Goal: Task Accomplishment & Management: Manage account settings

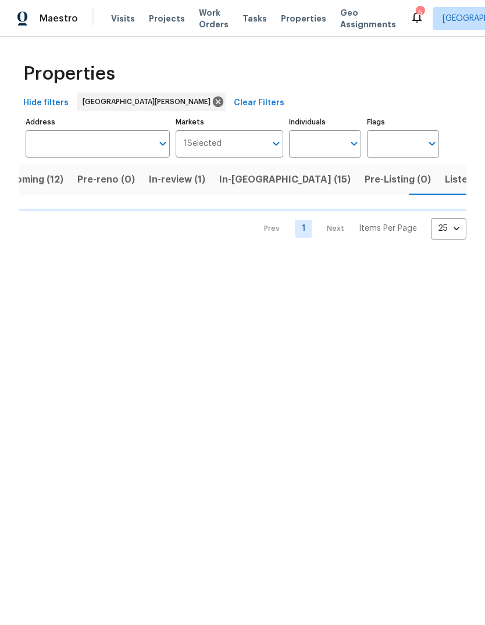
scroll to position [0, 29]
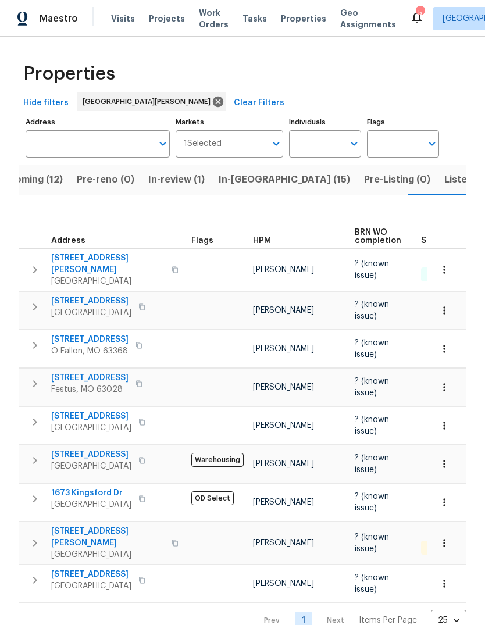
click at [273, 237] on div "HPM" at bounding box center [299, 241] width 92 height 8
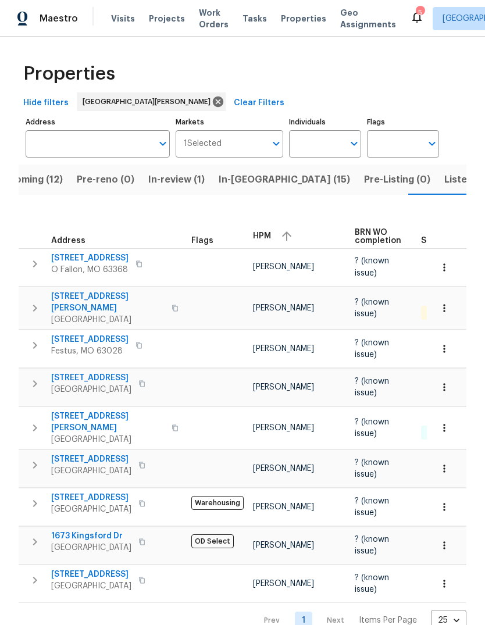
click at [267, 233] on div "HPM" at bounding box center [299, 235] width 92 height 17
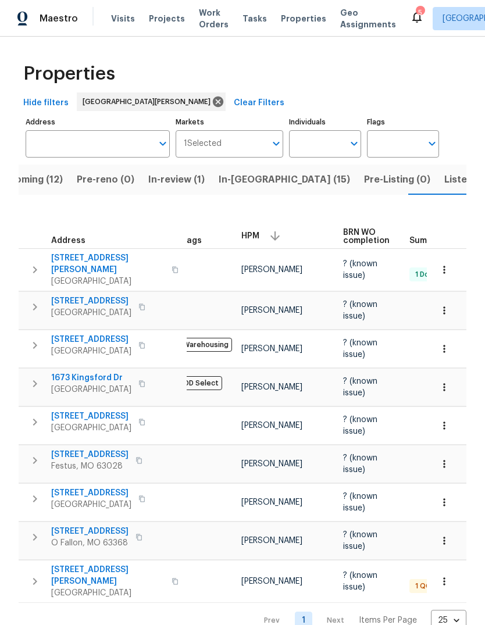
scroll to position [0, 10]
click at [169, 13] on span "Projects" at bounding box center [167, 19] width 36 height 12
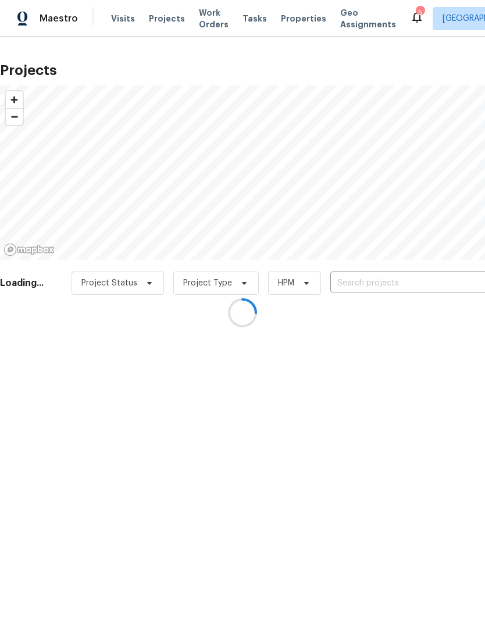
click at [123, 12] on div at bounding box center [242, 312] width 485 height 625
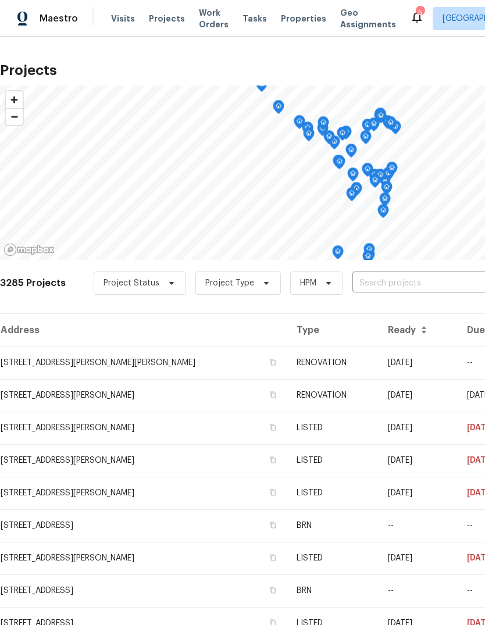
click at [409, 284] on input "text" at bounding box center [418, 283] width 133 height 18
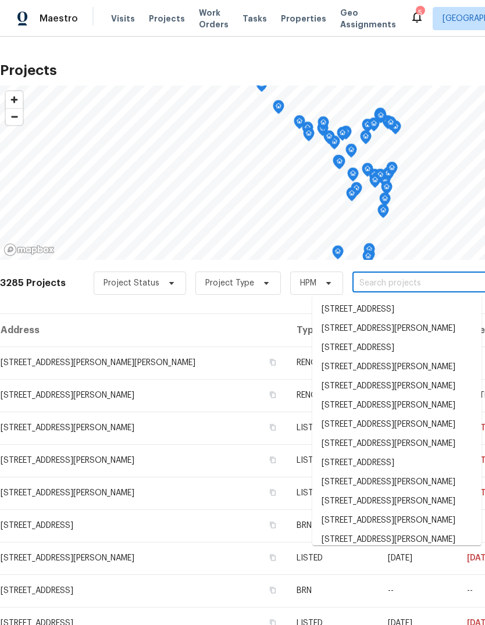
click at [128, 15] on span "Visits" at bounding box center [123, 19] width 24 height 12
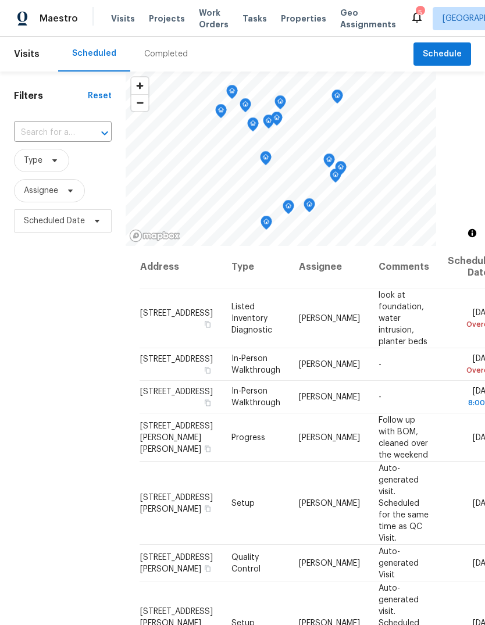
click at [122, 24] on span "Visits" at bounding box center [123, 19] width 24 height 12
click at [82, 122] on div "​" at bounding box center [63, 132] width 98 height 25
type input "rosant"
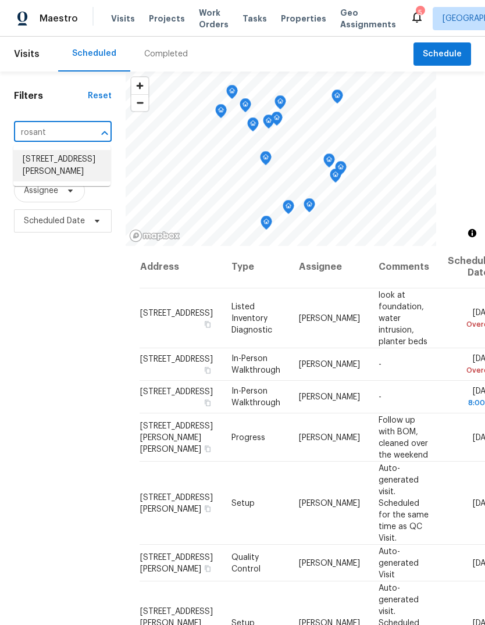
click at [84, 164] on li "[STREET_ADDRESS][PERSON_NAME]" at bounding box center [61, 165] width 97 height 31
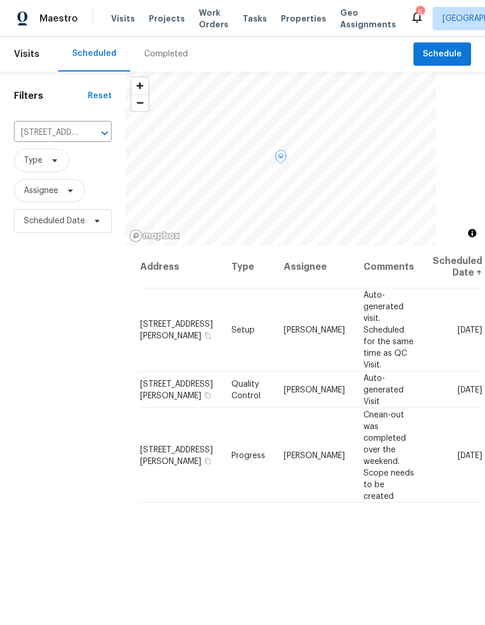
click at [0, 0] on icon at bounding box center [0, 0] width 0 height 0
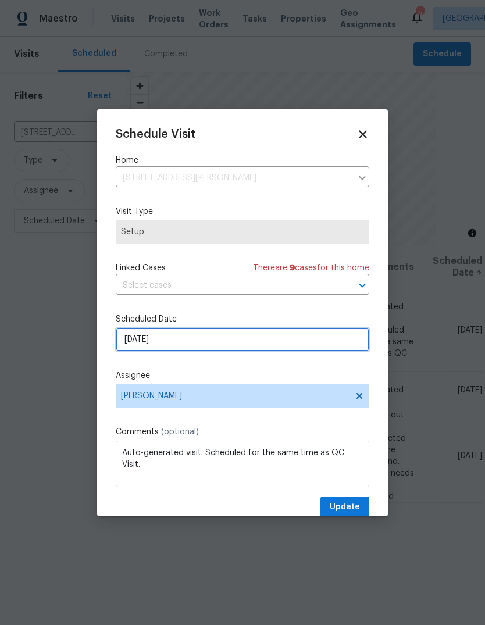
click at [276, 349] on input "[DATE]" at bounding box center [243, 339] width 254 height 23
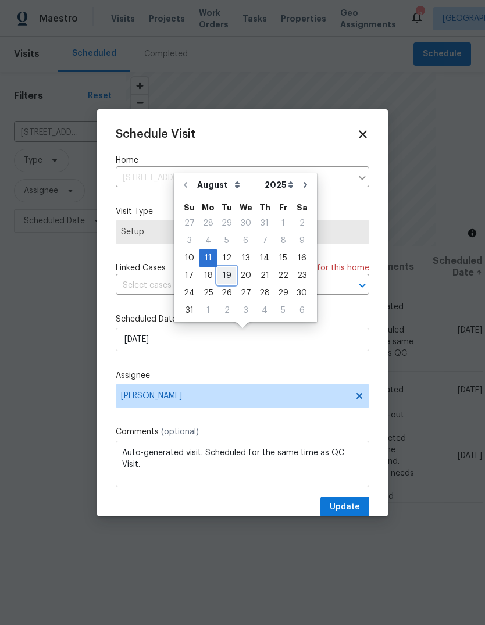
click at [227, 272] on div "19" at bounding box center [226, 275] width 19 height 16
type input "8/19/2025"
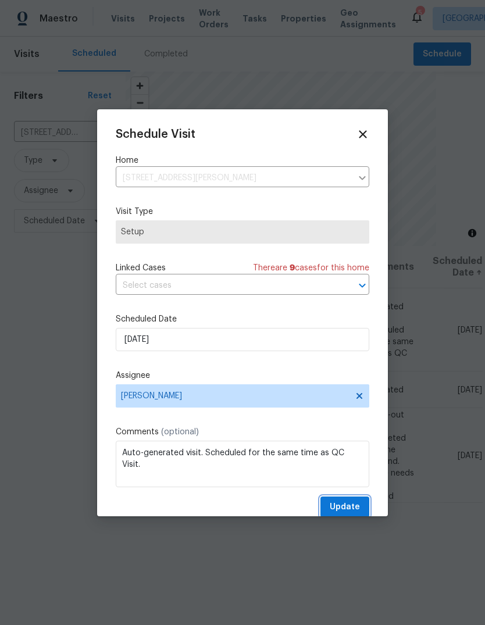
click at [353, 505] on span "Update" at bounding box center [345, 507] width 30 height 15
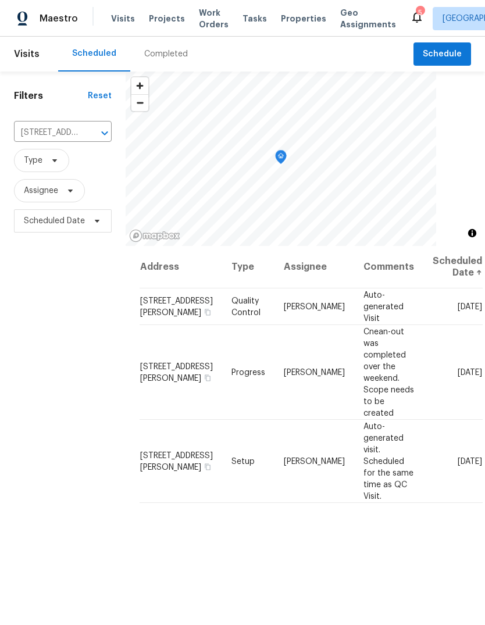
click at [170, 24] on span "Projects" at bounding box center [167, 19] width 36 height 12
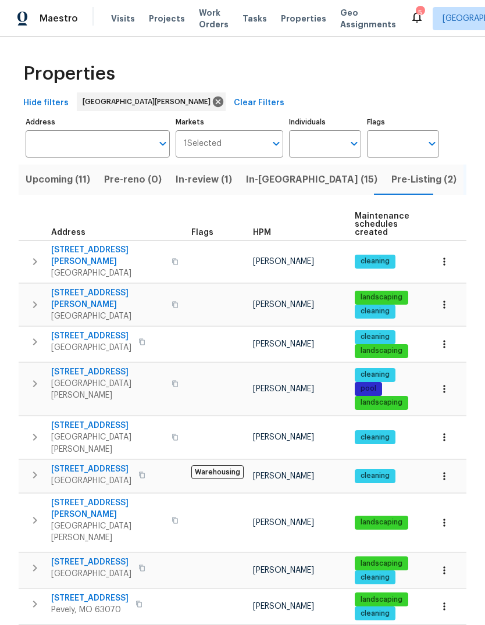
click at [391, 187] on span "Pre-Listing (2)" at bounding box center [423, 180] width 65 height 16
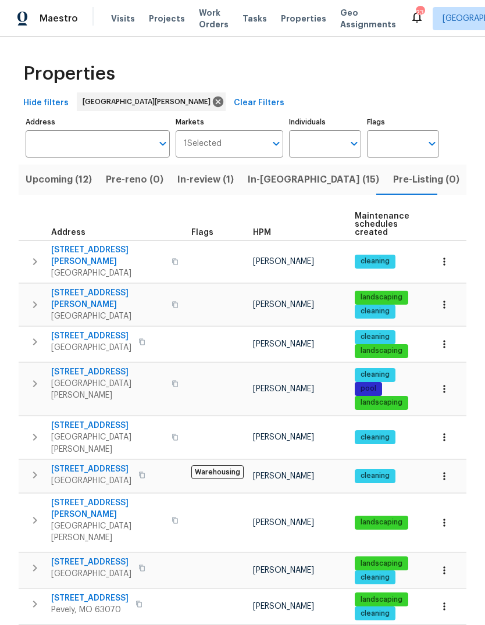
click at [270, 231] on div "HPM" at bounding box center [299, 233] width 92 height 8
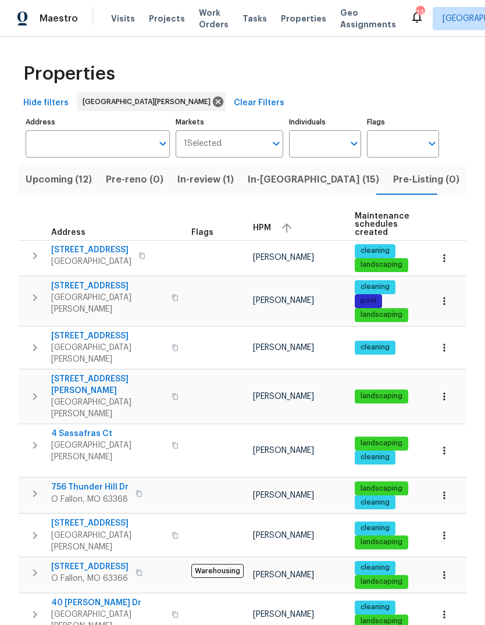
click at [284, 181] on span "In-[GEOGRAPHIC_DATA] (15)" at bounding box center [313, 180] width 131 height 16
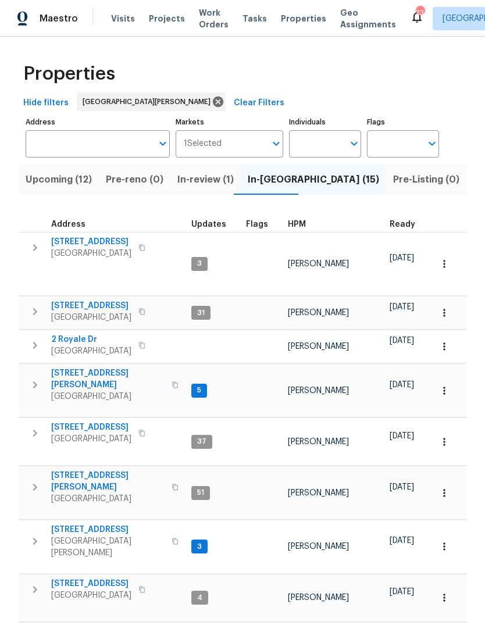
click at [313, 223] on button "button" at bounding box center [314, 224] width 3 height 3
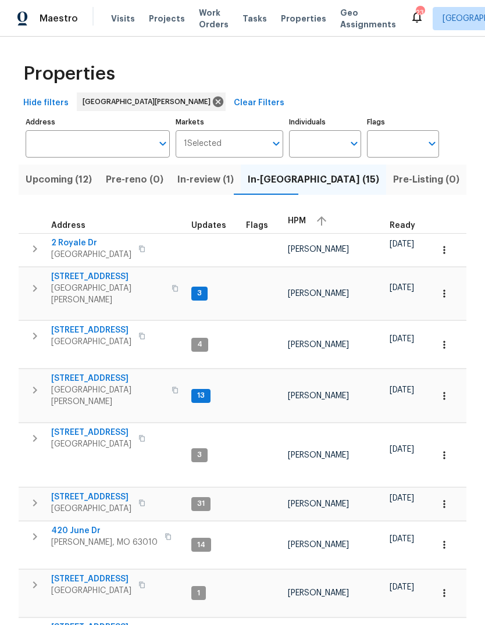
click at [299, 222] on span "HPM" at bounding box center [297, 221] width 18 height 8
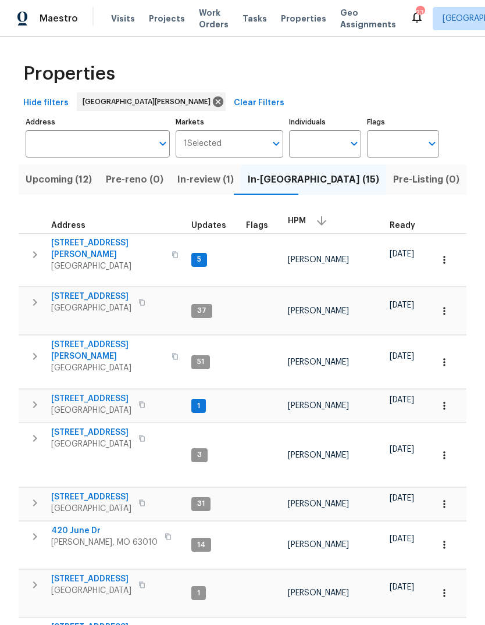
click at [75, 246] on span "3940 Parker Rd" at bounding box center [107, 248] width 113 height 23
click at [110, 393] on span "[STREET_ADDRESS]" at bounding box center [91, 399] width 80 height 12
click at [76, 185] on span "Upcoming (12)" at bounding box center [59, 180] width 66 height 16
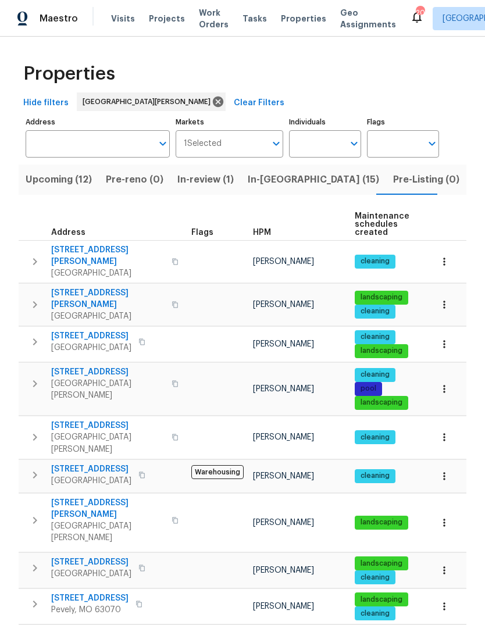
click at [269, 236] on span "HPM" at bounding box center [262, 233] width 18 height 8
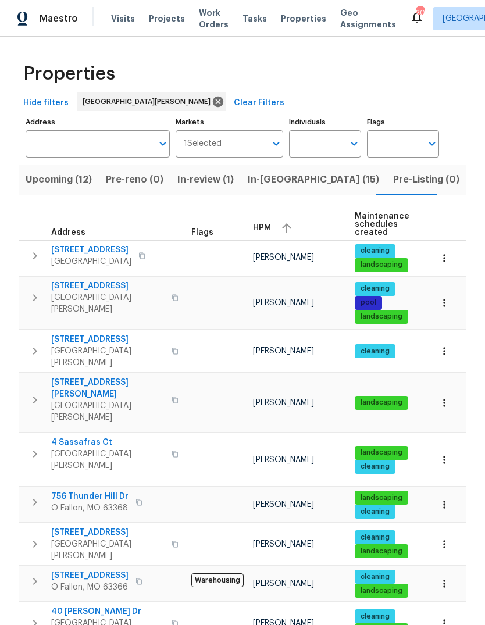
click at [274, 229] on div "HPM" at bounding box center [299, 227] width 92 height 17
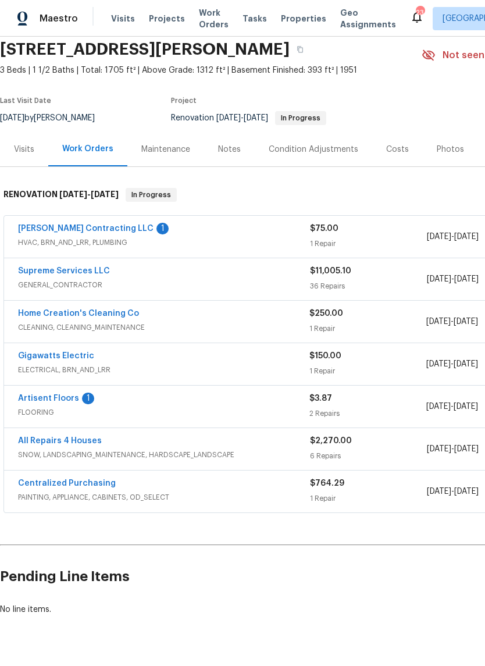
scroll to position [44, 0]
click at [74, 398] on link "Artisent Floors" at bounding box center [48, 399] width 61 height 8
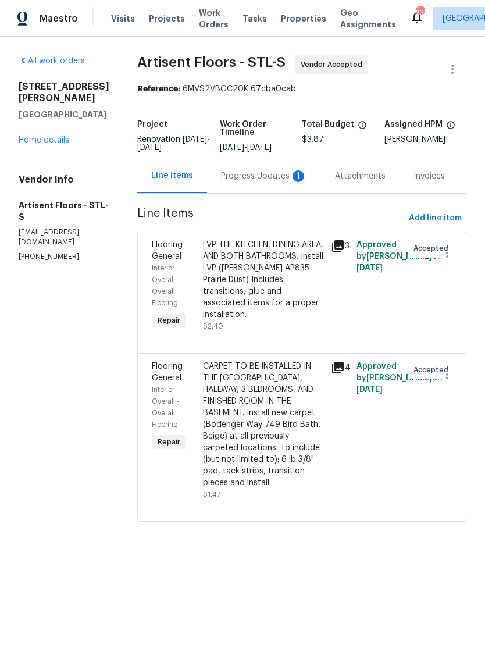
click at [283, 183] on div "Progress Updates 1" at bounding box center [264, 176] width 114 height 34
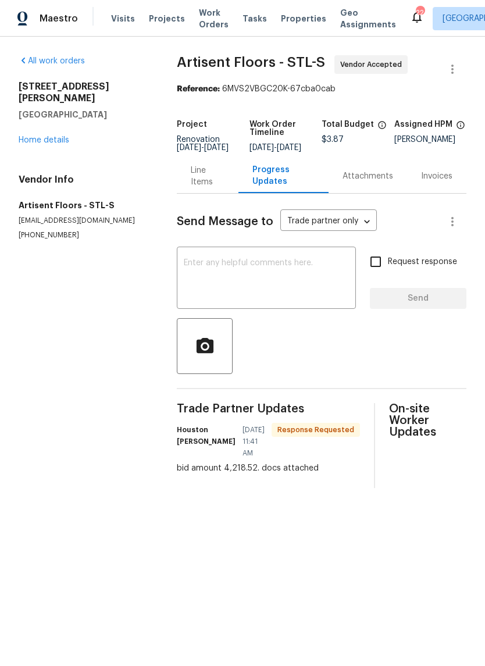
click at [60, 136] on link "Home details" at bounding box center [44, 140] width 51 height 8
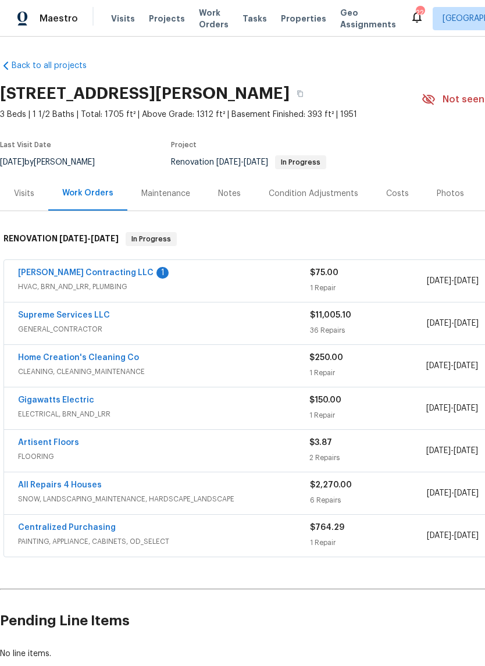
click at [46, 275] on link "Loftin Contracting LLC" at bounding box center [85, 273] width 135 height 8
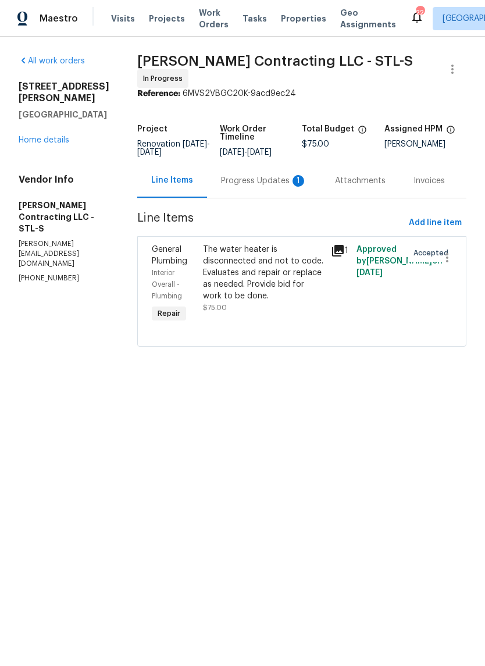
click at [284, 175] on div "Progress Updates 1" at bounding box center [264, 181] width 86 height 12
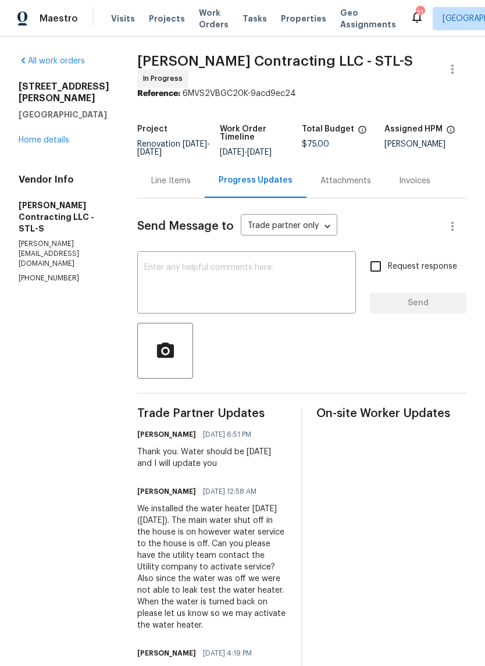
click at [57, 136] on link "Home details" at bounding box center [44, 140] width 51 height 8
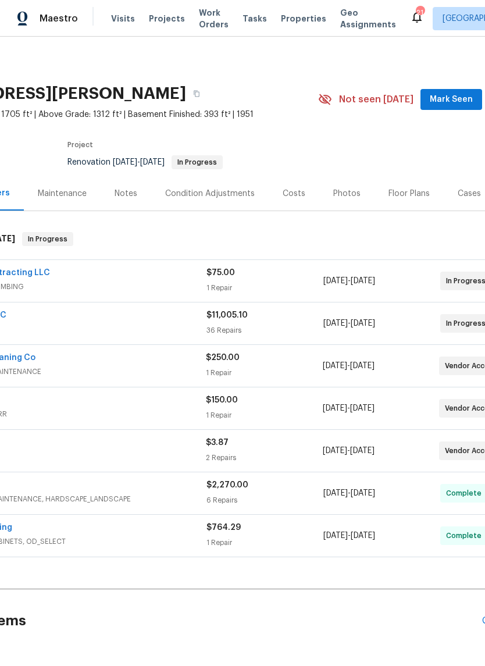
scroll to position [0, 102]
click at [455, 101] on span "Mark Seen" at bounding box center [452, 99] width 43 height 15
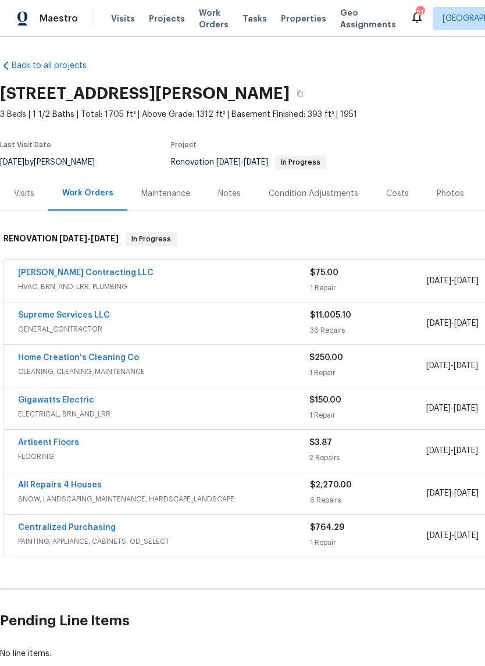
scroll to position [0, 0]
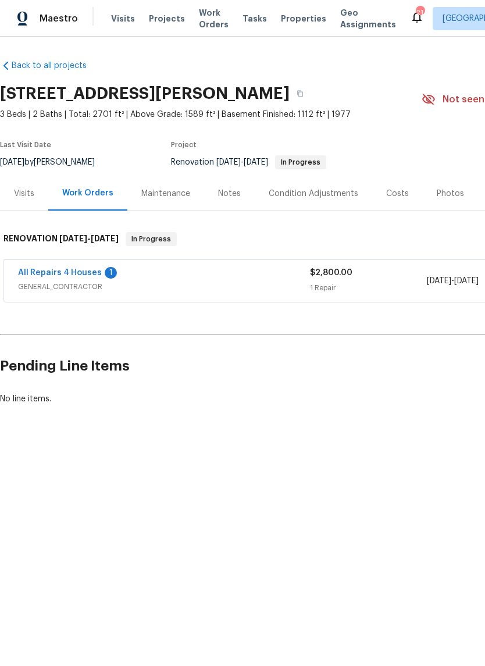
click at [45, 272] on link "All Repairs 4 Houses" at bounding box center [60, 273] width 84 height 8
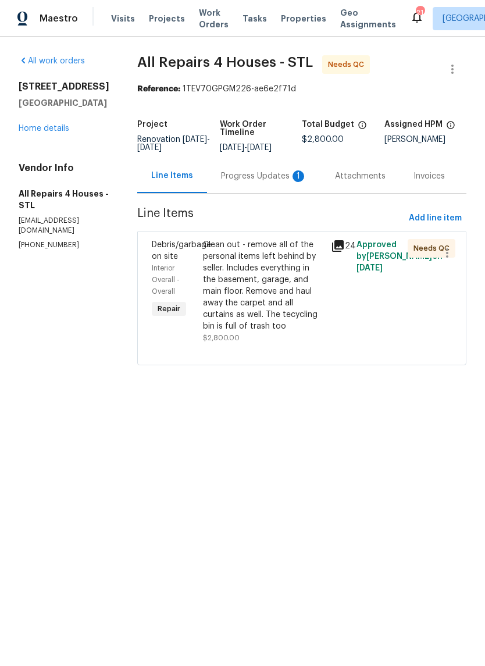
click at [344, 241] on icon at bounding box center [338, 246] width 12 height 12
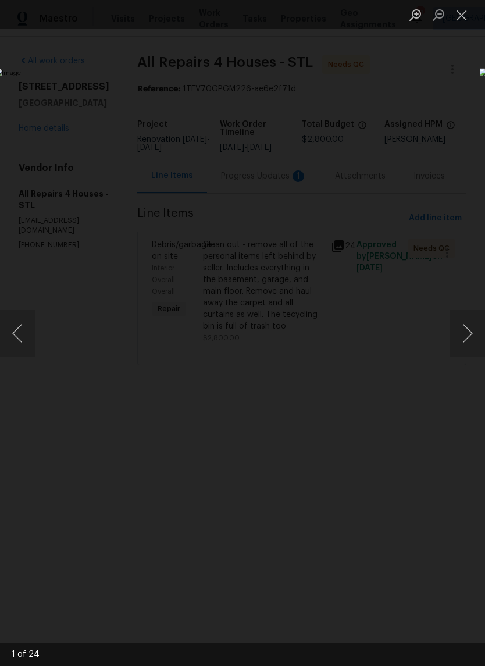
click at [468, 334] on button "Next image" at bounding box center [467, 333] width 35 height 47
click at [471, 328] on button "Next image" at bounding box center [467, 333] width 35 height 47
click at [463, 329] on button "Next image" at bounding box center [467, 333] width 35 height 47
click at [472, 322] on button "Next image" at bounding box center [467, 333] width 35 height 47
click at [462, 327] on button "Next image" at bounding box center [467, 333] width 35 height 47
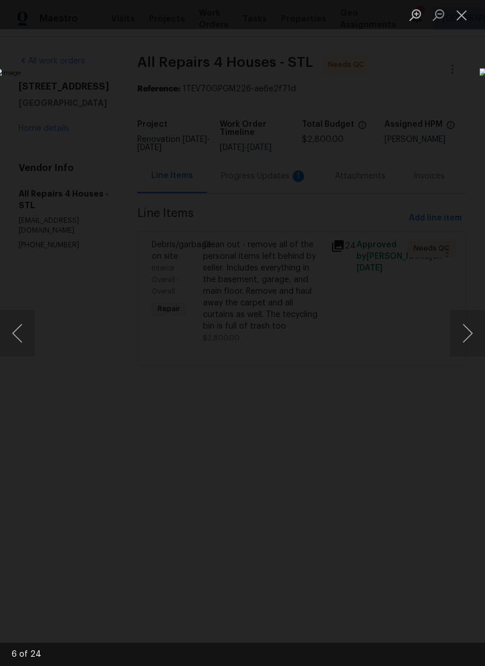
click at [467, 315] on button "Next image" at bounding box center [467, 333] width 35 height 47
click at [466, 317] on button "Next image" at bounding box center [467, 333] width 35 height 47
click at [466, 319] on button "Next image" at bounding box center [467, 333] width 35 height 47
click at [465, 326] on button "Next image" at bounding box center [467, 333] width 35 height 47
click at [467, 331] on button "Next image" at bounding box center [467, 333] width 35 height 47
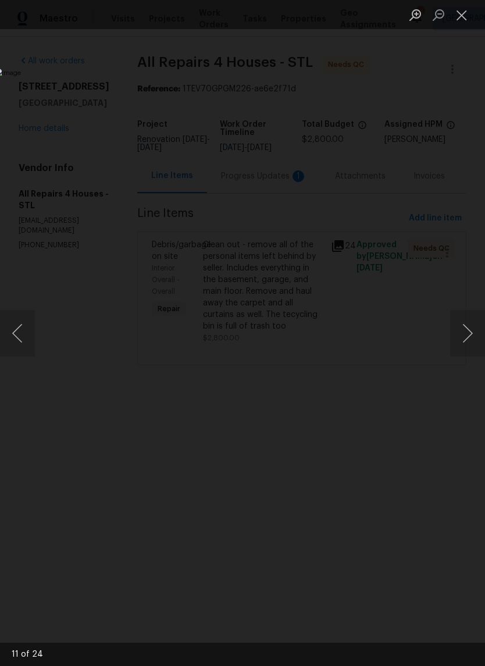
click at [466, 331] on button "Next image" at bounding box center [467, 333] width 35 height 47
click at [469, 335] on button "Next image" at bounding box center [467, 333] width 35 height 47
click at [468, 333] on button "Next image" at bounding box center [467, 333] width 35 height 47
click at [468, 331] on button "Next image" at bounding box center [467, 333] width 35 height 47
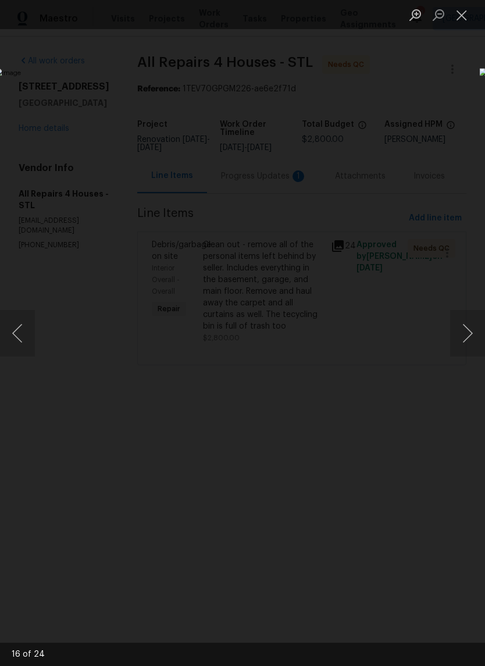
click at [469, 331] on button "Next image" at bounding box center [467, 333] width 35 height 47
click at [469, 333] on button "Next image" at bounding box center [467, 333] width 35 height 47
click at [465, 334] on button "Next image" at bounding box center [467, 333] width 35 height 47
click at [469, 329] on button "Next image" at bounding box center [467, 333] width 35 height 47
click at [469, 326] on button "Next image" at bounding box center [467, 333] width 35 height 47
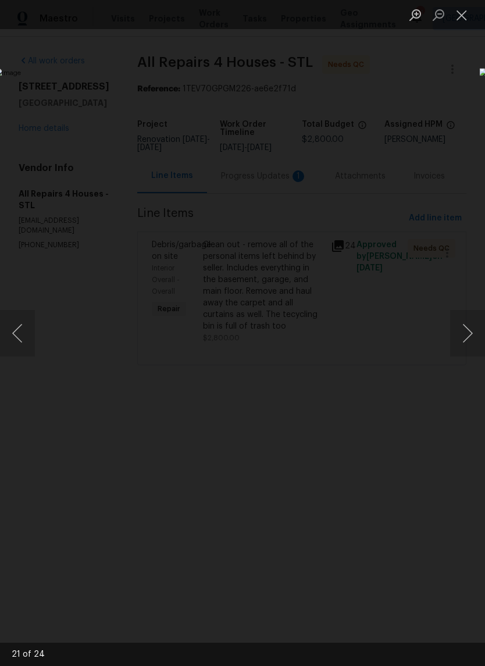
click at [468, 332] on button "Next image" at bounding box center [467, 333] width 35 height 47
click at [468, 336] on button "Next image" at bounding box center [467, 333] width 35 height 47
click at [471, 331] on button "Next image" at bounding box center [467, 333] width 35 height 47
click at [466, 333] on button "Next image" at bounding box center [467, 333] width 35 height 47
click at [466, 331] on button "Next image" at bounding box center [467, 333] width 35 height 47
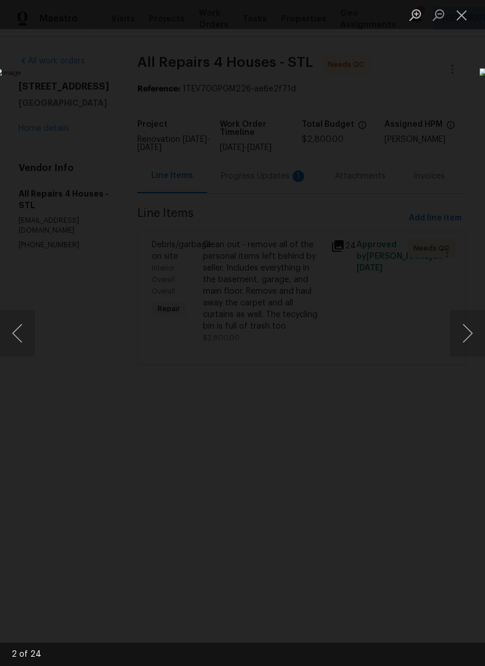
click at [464, 15] on button "Close lightbox" at bounding box center [461, 15] width 23 height 20
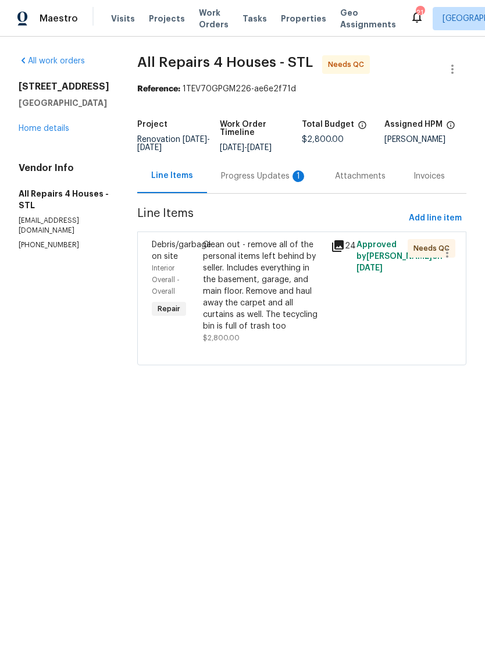
click at [289, 181] on div "Progress Updates 1" at bounding box center [264, 176] width 86 height 12
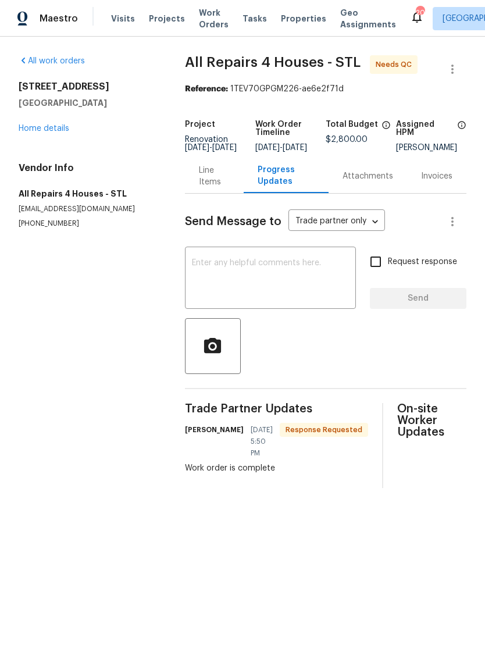
click at [38, 131] on link "Home details" at bounding box center [44, 128] width 51 height 8
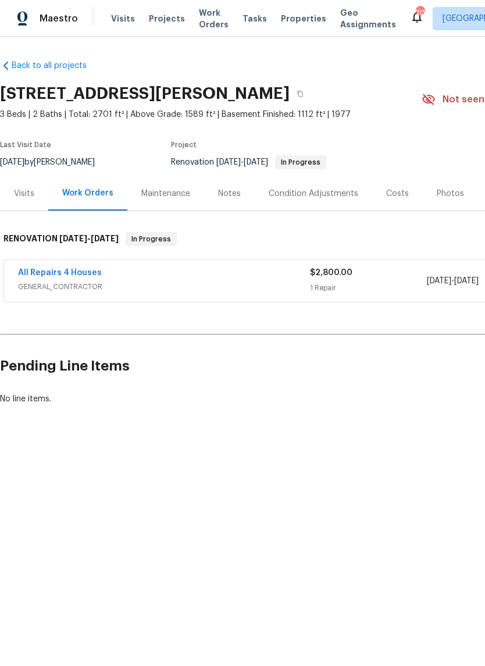
click at [27, 195] on div "Visits" at bounding box center [24, 194] width 20 height 12
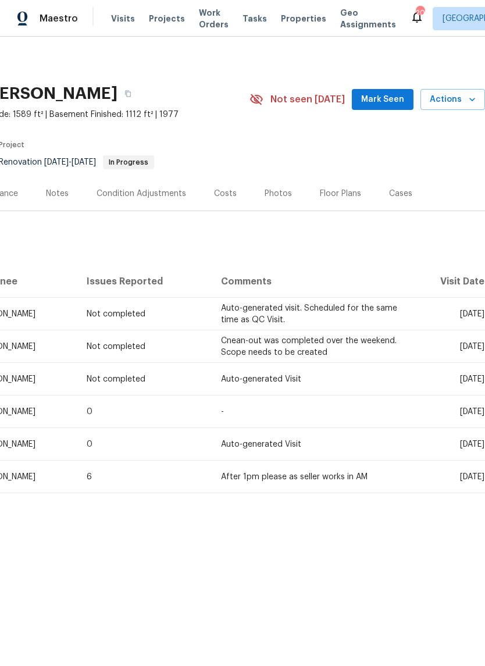
scroll to position [0, 172]
click at [399, 104] on span "Mark Seen" at bounding box center [382, 99] width 43 height 15
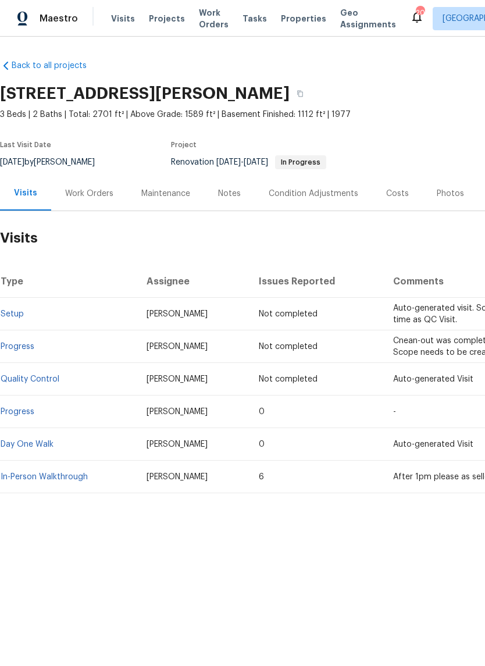
scroll to position [0, 0]
